Goal: Information Seeking & Learning: Learn about a topic

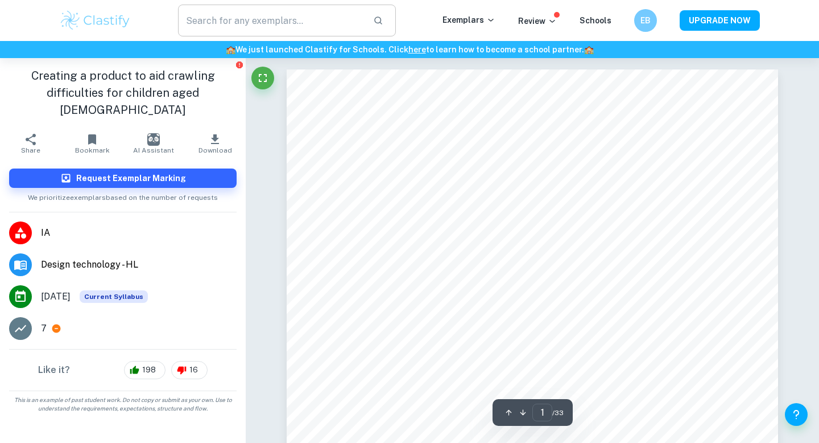
click at [230, 14] on input "text" at bounding box center [271, 21] width 186 height 32
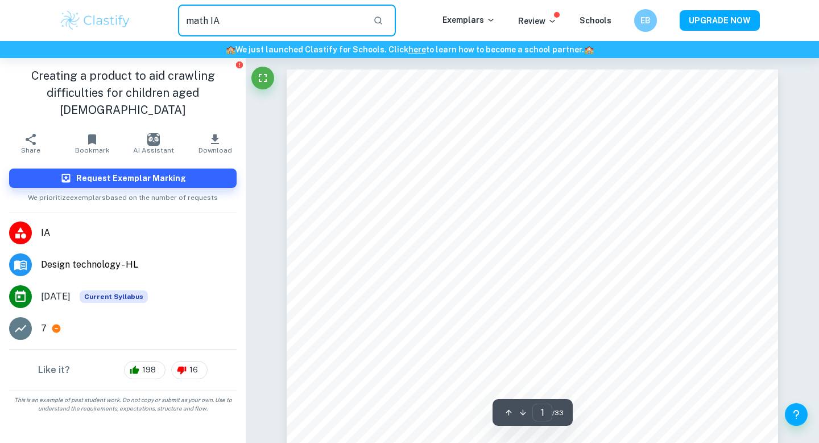
type input "math IA"
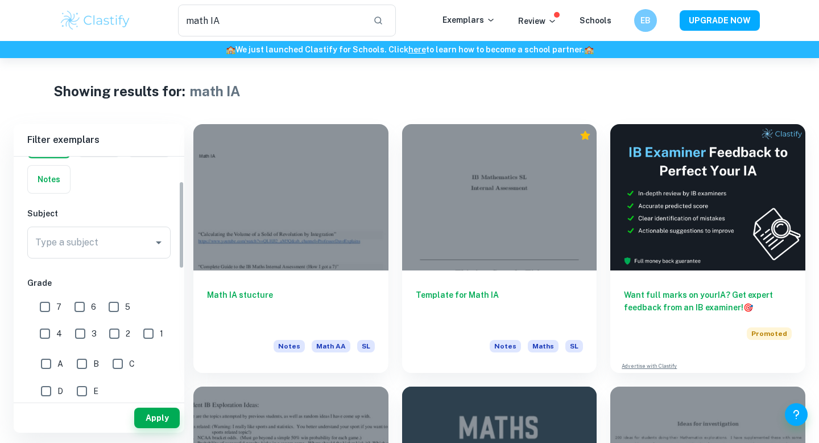
scroll to position [101, 0]
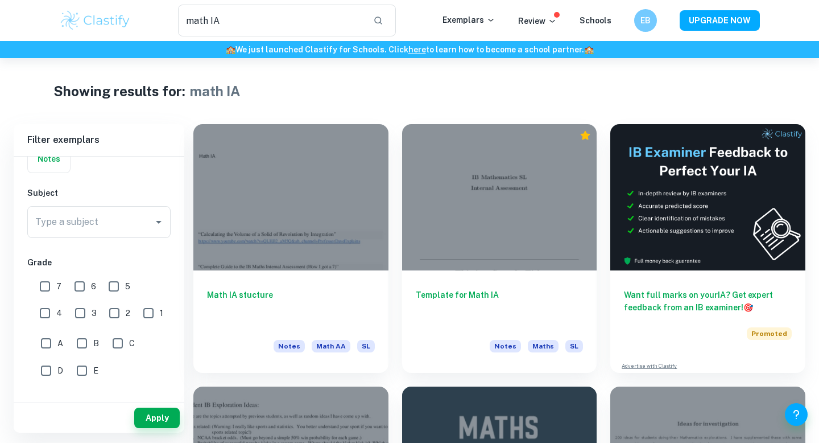
click at [46, 291] on input "7" at bounding box center [45, 286] width 23 height 23
checkbox input "true"
click at [151, 424] on button "Apply" at bounding box center [157, 417] width 46 height 20
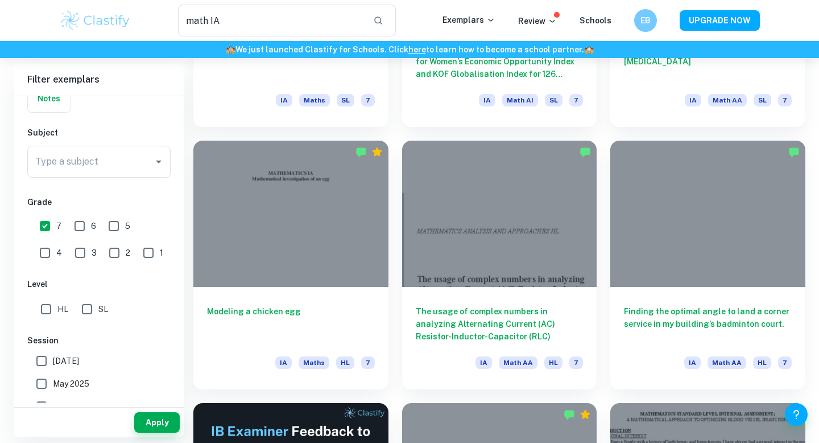
scroll to position [1291, 0]
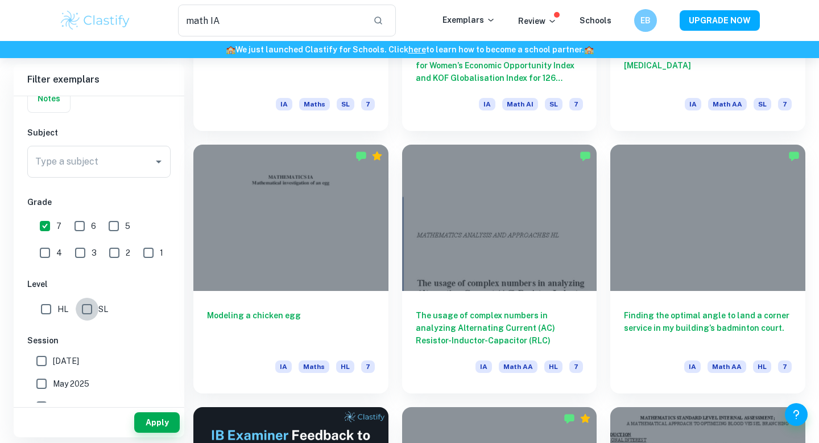
click at [84, 307] on input "SL" at bounding box center [87, 309] width 23 height 23
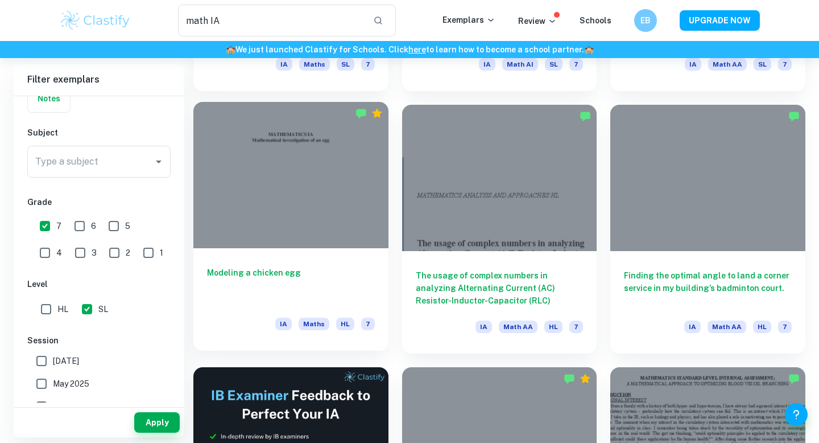
scroll to position [1336, 0]
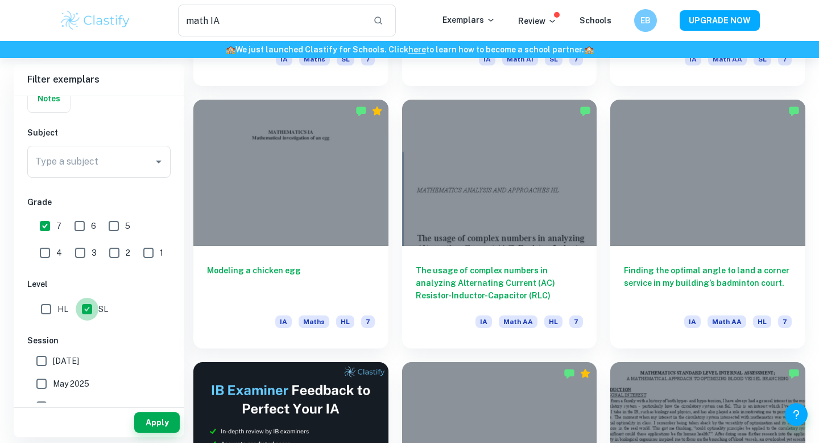
click at [86, 312] on input "SL" at bounding box center [87, 309] width 23 height 23
checkbox input "false"
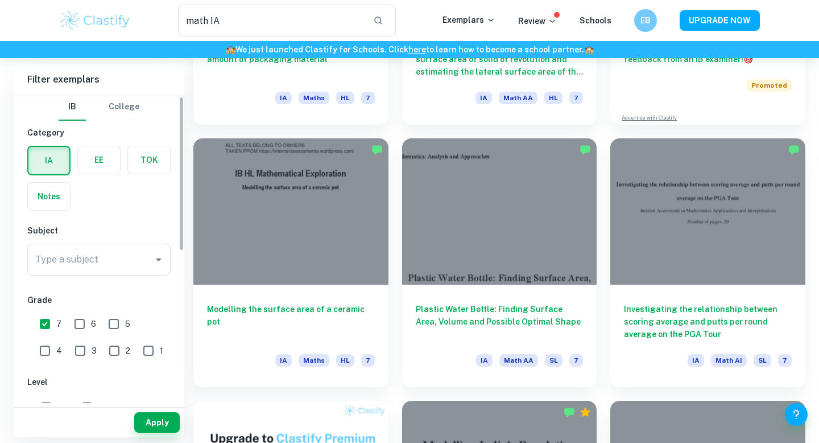
scroll to position [0, 0]
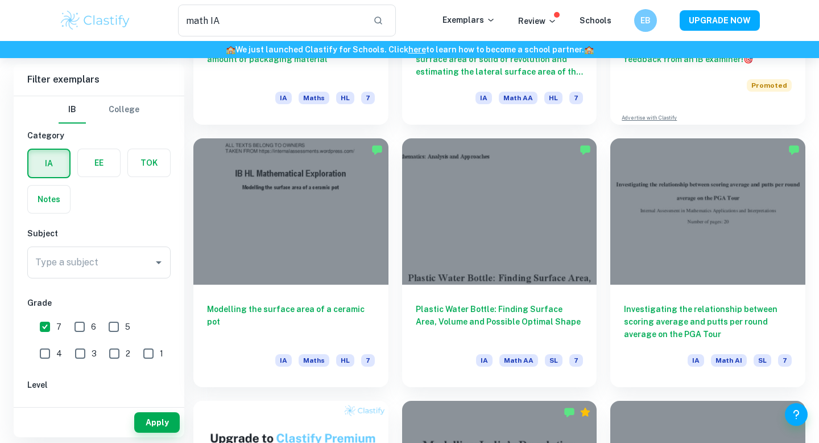
click at [141, 282] on div "Type a subject Type a subject" at bounding box center [98, 264] width 143 height 36
click at [141, 265] on input "Type a subject" at bounding box center [90, 262] width 116 height 22
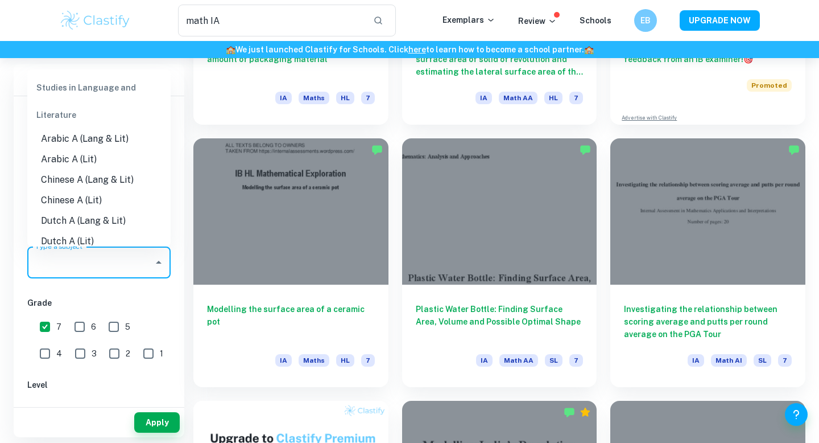
click at [160, 263] on icon "Close" at bounding box center [159, 262] width 6 height 3
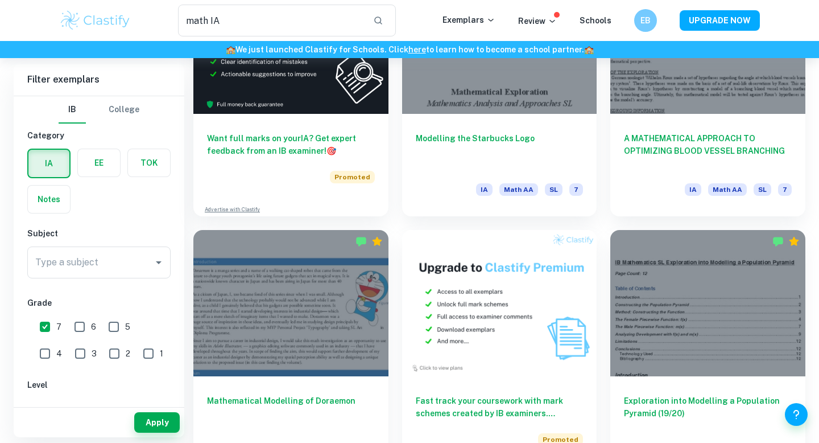
scroll to position [1812, 0]
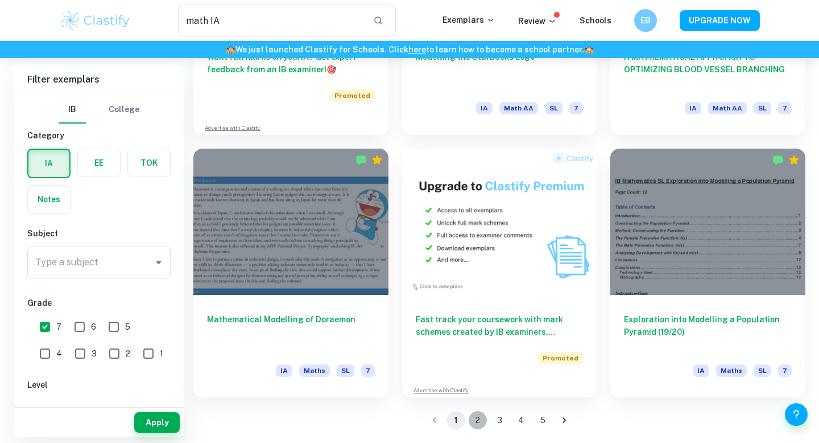
click at [475, 422] on button "2" at bounding box center [478, 420] width 18 height 18
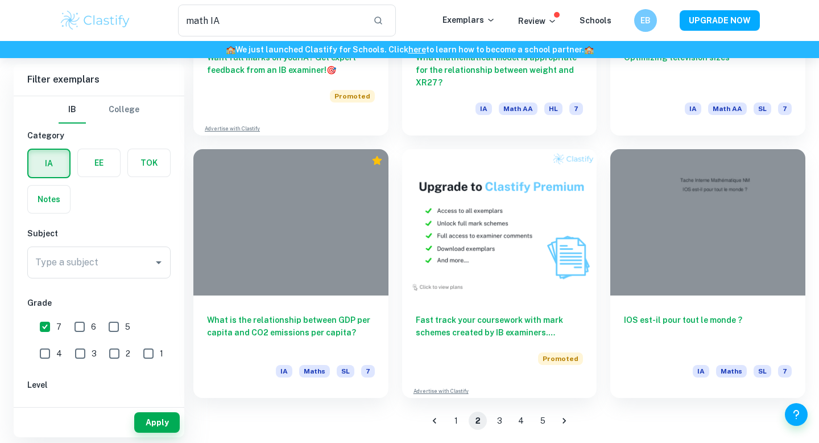
scroll to position [1812, 0]
click at [501, 419] on button "3" at bounding box center [499, 420] width 18 height 18
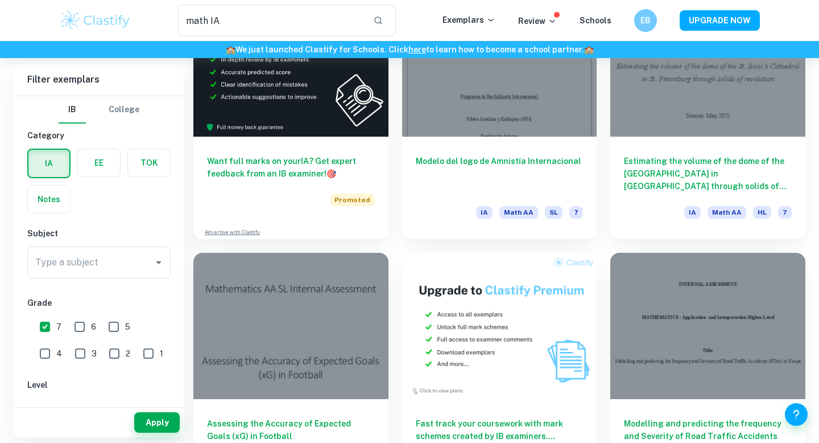
scroll to position [1812, 0]
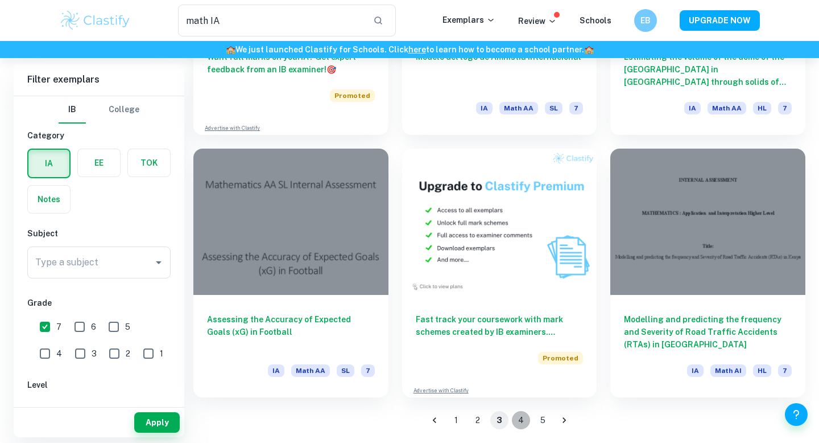
click at [525, 423] on button "4" at bounding box center [521, 420] width 18 height 18
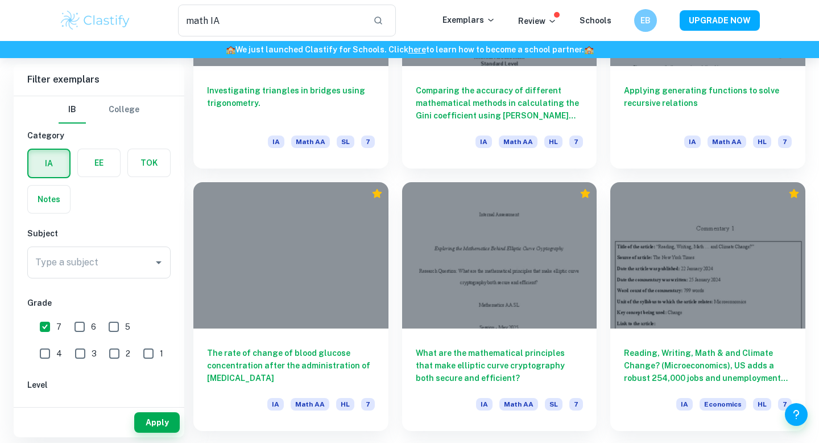
scroll to position [1255, 0]
